Goal: Task Accomplishment & Management: Manage account settings

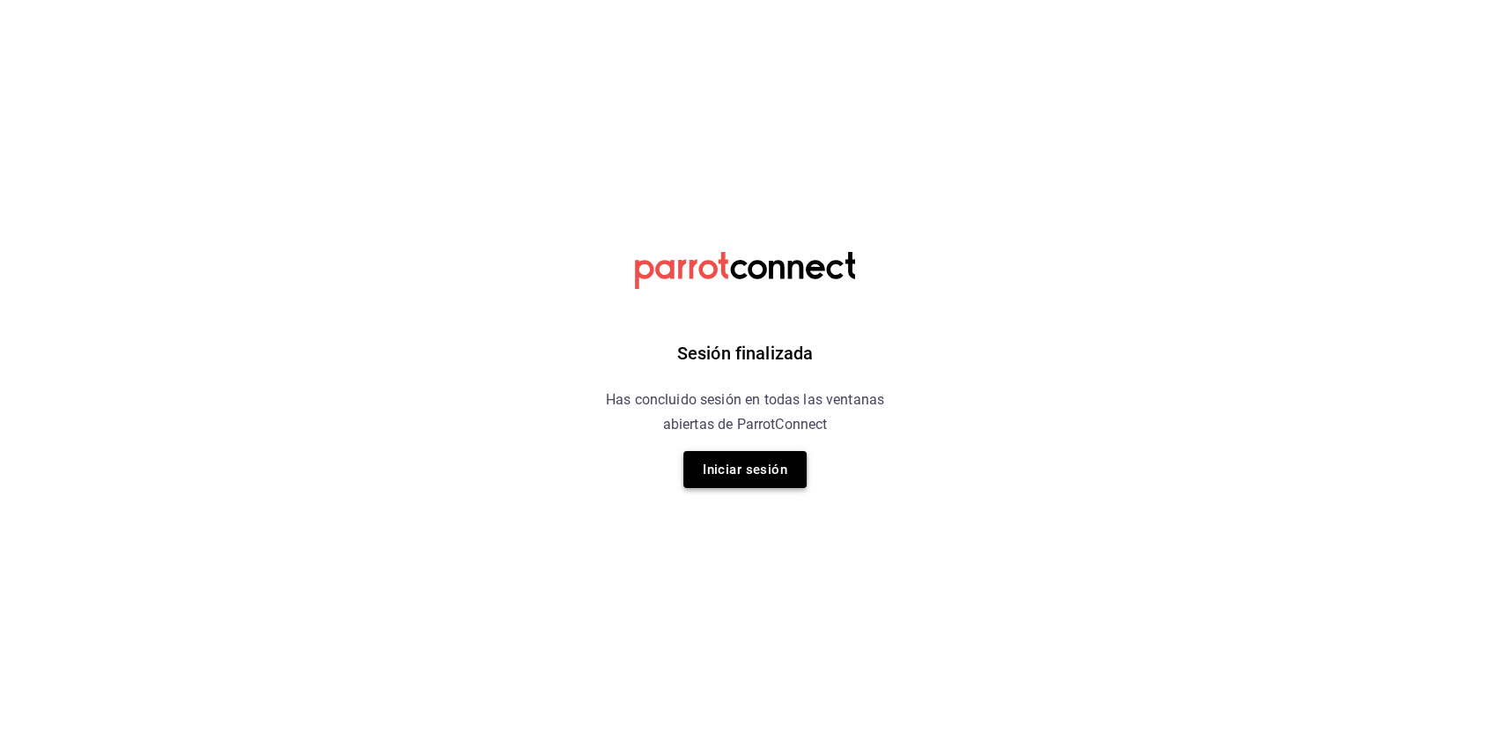
click at [729, 476] on button "Iniciar sesión" at bounding box center [744, 469] width 123 height 37
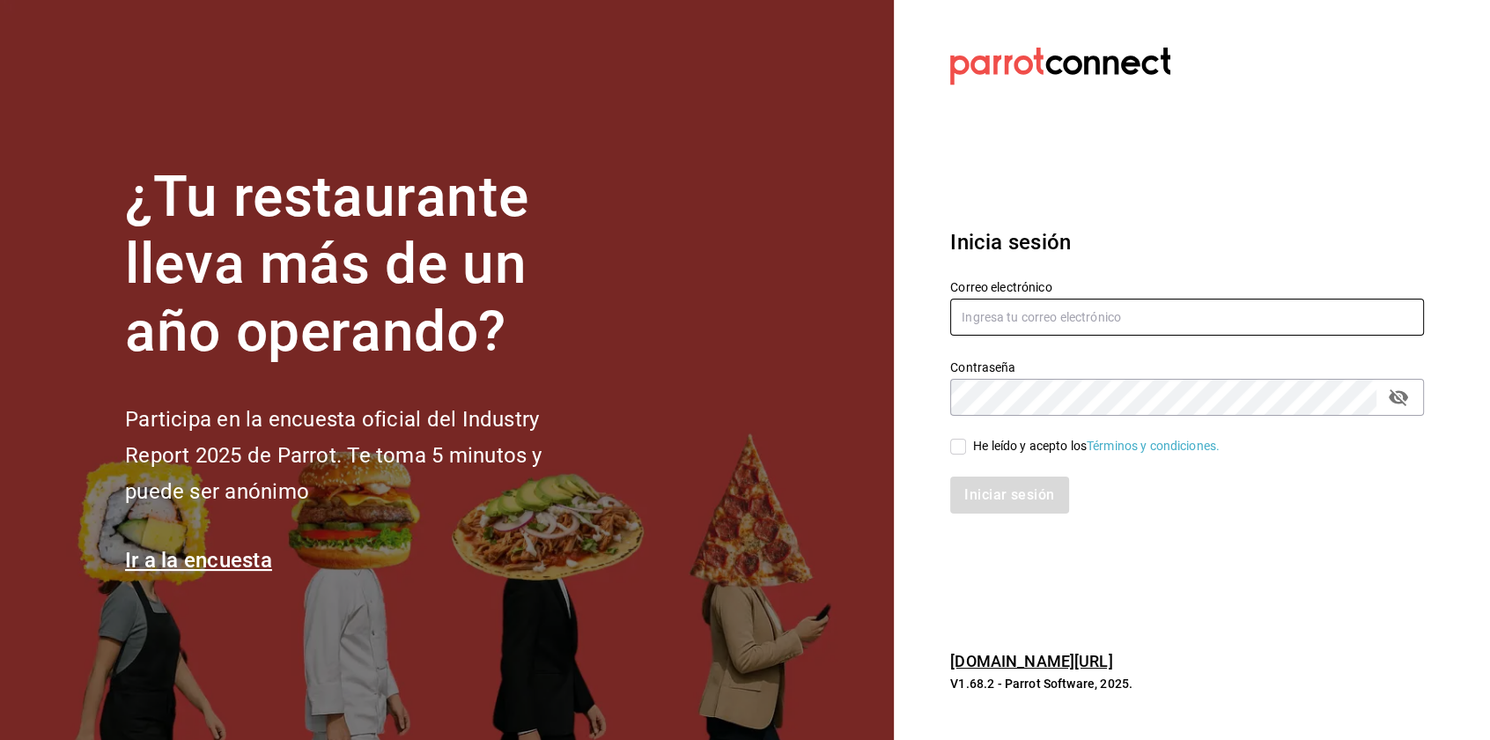
type input "[EMAIL_ADDRESS][PERSON_NAME][DOMAIN_NAME]"
click at [964, 447] on input "He leído y acepto los Términos y condiciones." at bounding box center [958, 446] width 16 height 16
checkbox input "true"
click at [982, 481] on button "Iniciar sesión" at bounding box center [1010, 494] width 120 height 37
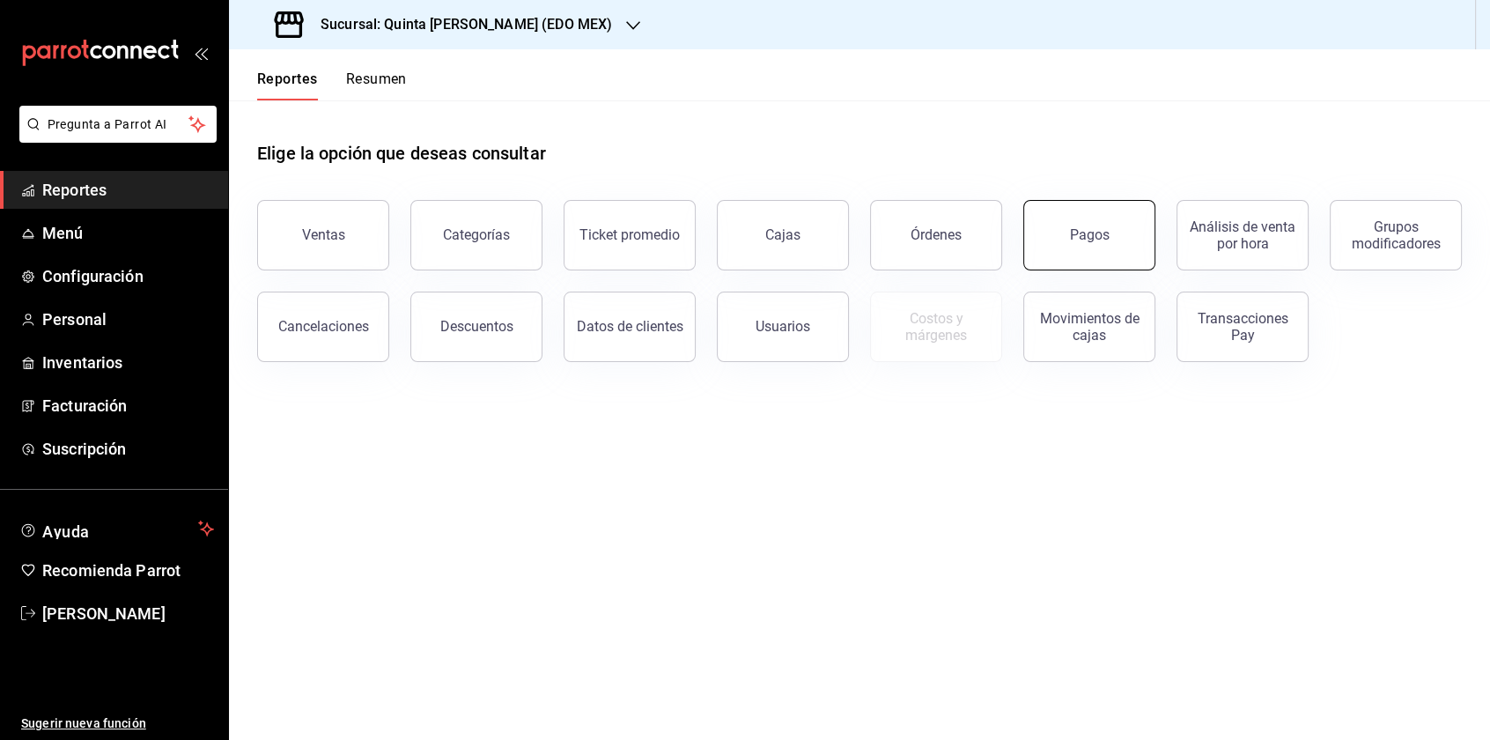
click at [1094, 247] on button "Pagos" at bounding box center [1089, 235] width 132 height 70
